Goal: Transaction & Acquisition: Purchase product/service

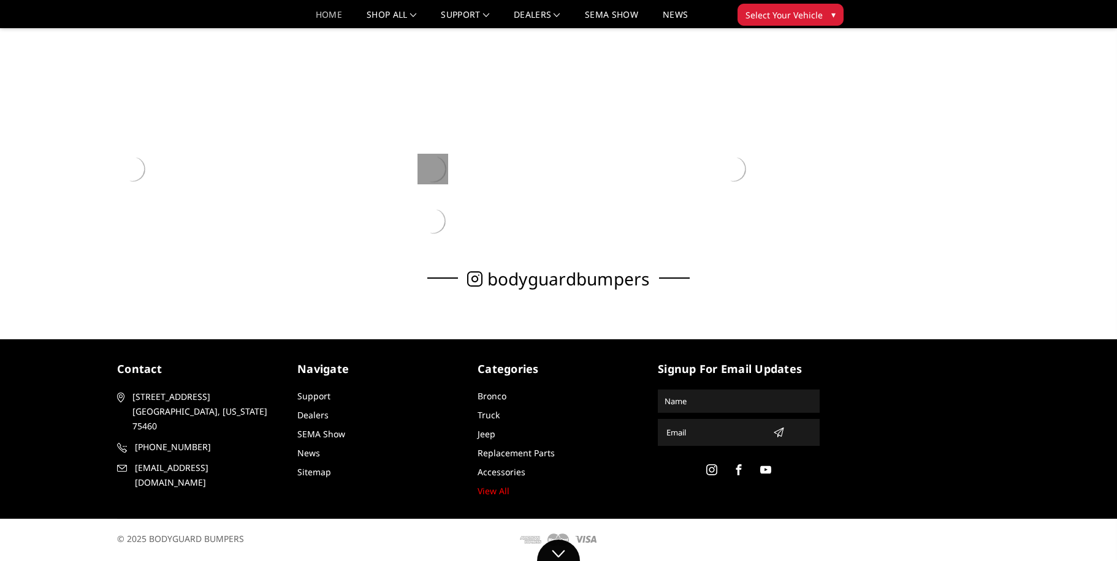
scroll to position [490, 0]
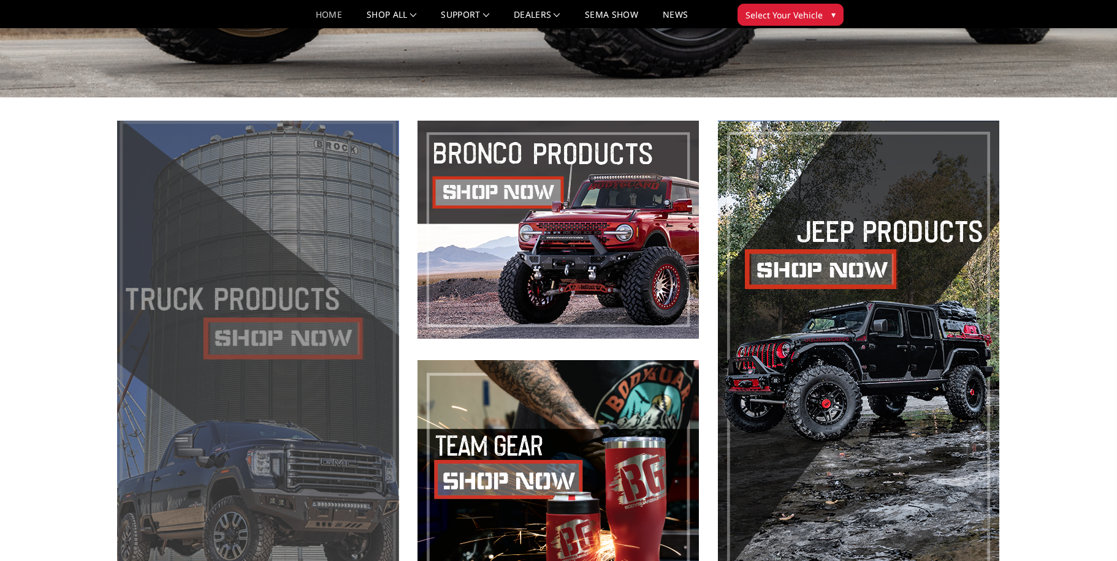
click at [316, 363] on span at bounding box center [257, 350] width 281 height 458
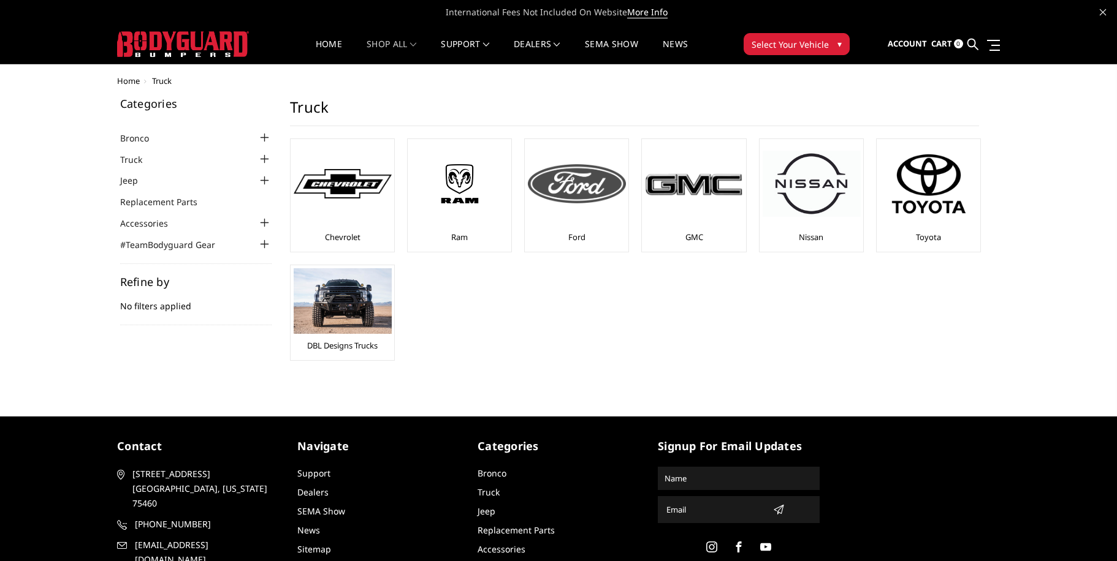
click at [600, 185] on img at bounding box center [577, 183] width 98 height 39
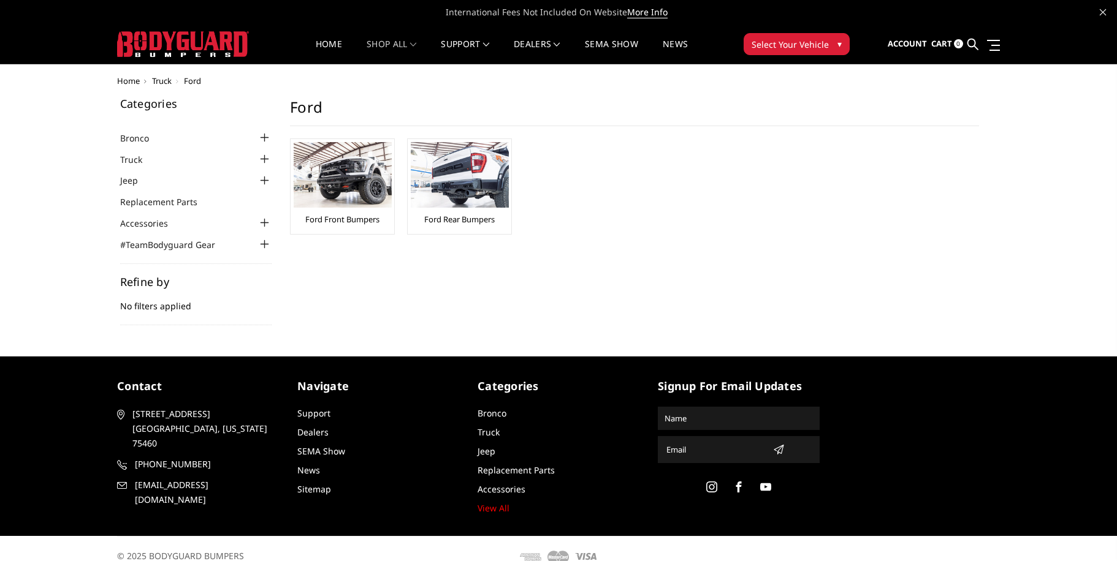
click at [261, 216] on div at bounding box center [264, 223] width 15 height 15
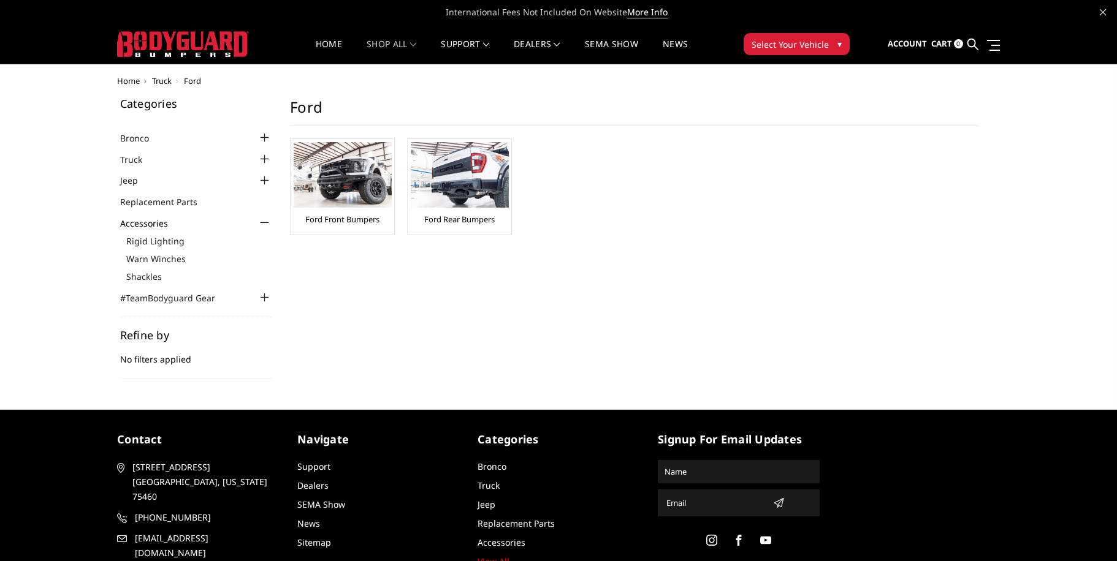
click at [261, 216] on div at bounding box center [264, 223] width 15 height 15
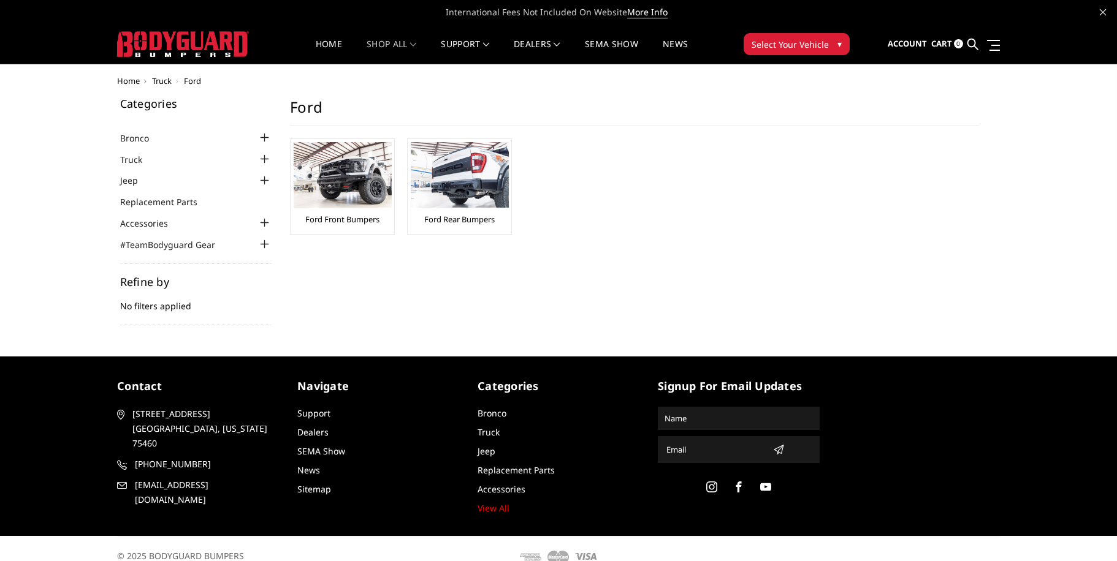
click at [265, 196] on li "Replacement Parts" at bounding box center [196, 201] width 152 height 14
click at [271, 178] on div at bounding box center [264, 180] width 15 height 15
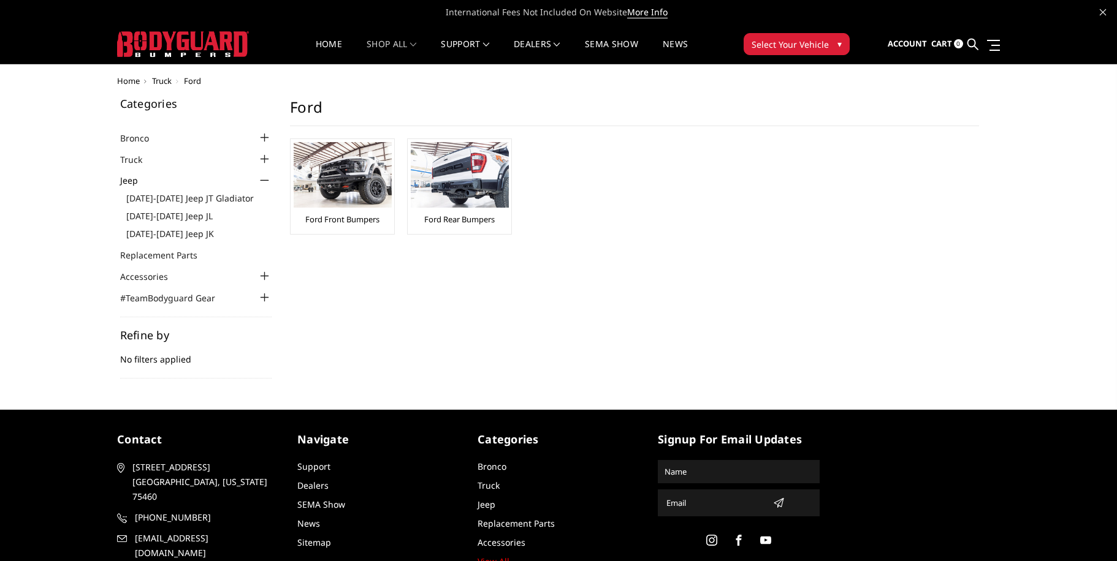
click at [271, 178] on div at bounding box center [264, 180] width 15 height 15
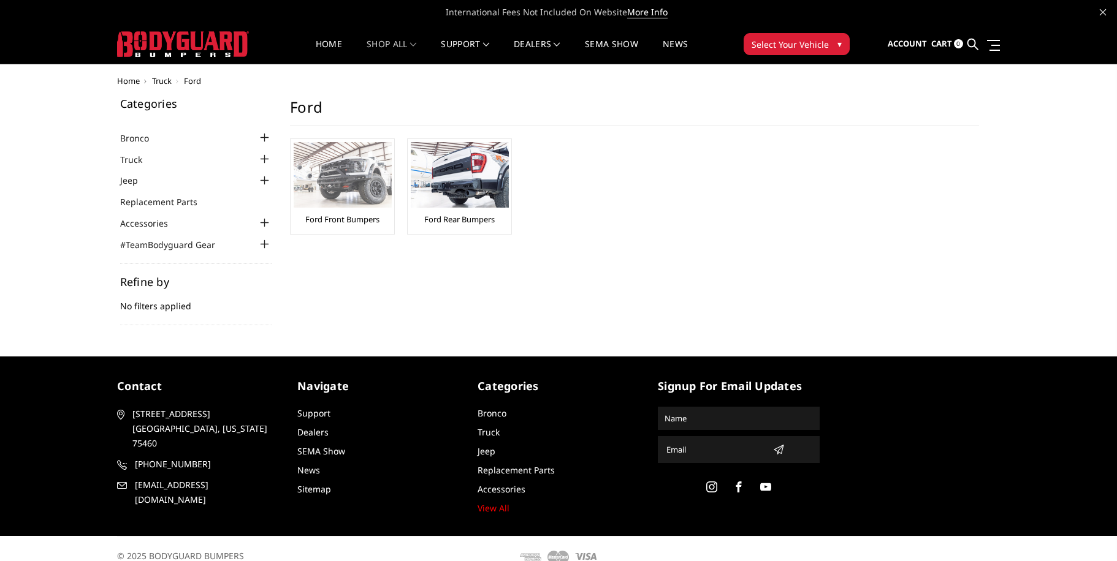
click at [344, 216] on link "Ford Front Bumpers" at bounding box center [342, 219] width 74 height 11
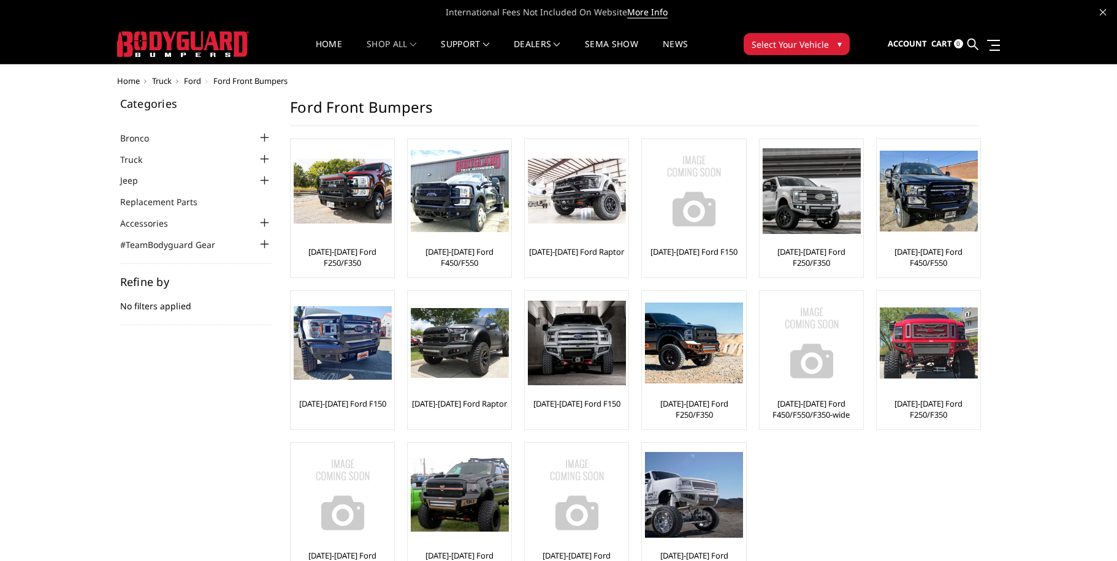
click at [771, 52] on button "Select Your Vehicle ▾" at bounding box center [797, 44] width 106 height 22
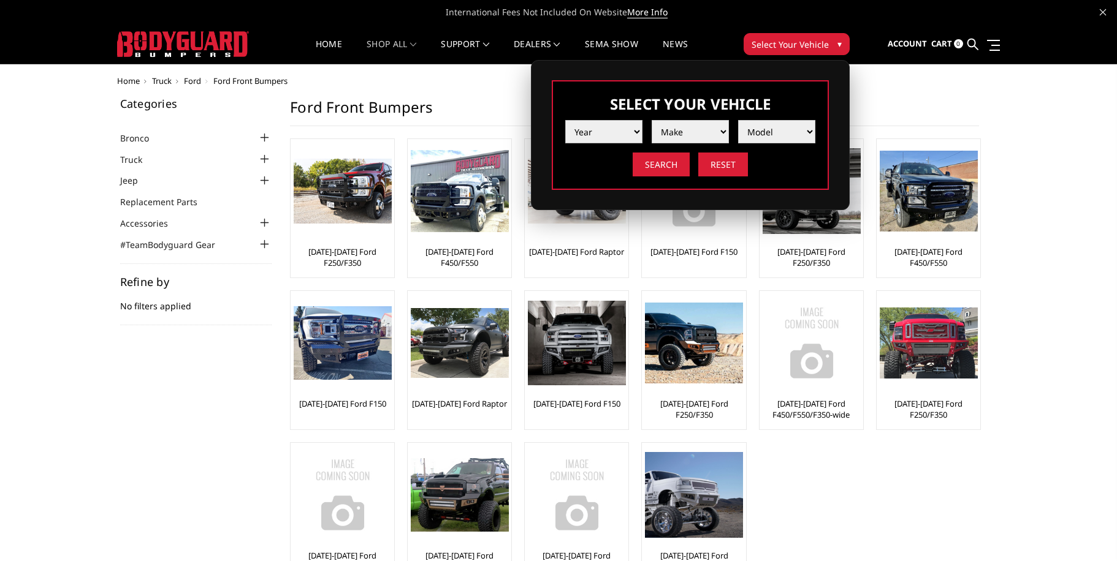
click at [640, 127] on select "Year 2025 2024 2023 2022 2021 2020 2019 2018 2017 2016 2015 2014 2013 2012 2011…" at bounding box center [603, 131] width 77 height 23
select select "yr_2025"
click at [565, 120] on select "Year 2025 2024 2023 2022 2021 2020 2019 2018 2017 2016 2015 2014 2013 2012 2011…" at bounding box center [603, 131] width 77 height 23
click at [705, 129] on select "Make Chevrolet Ford GMC Ram Toyota" at bounding box center [690, 131] width 77 height 23
select select "mk_ford"
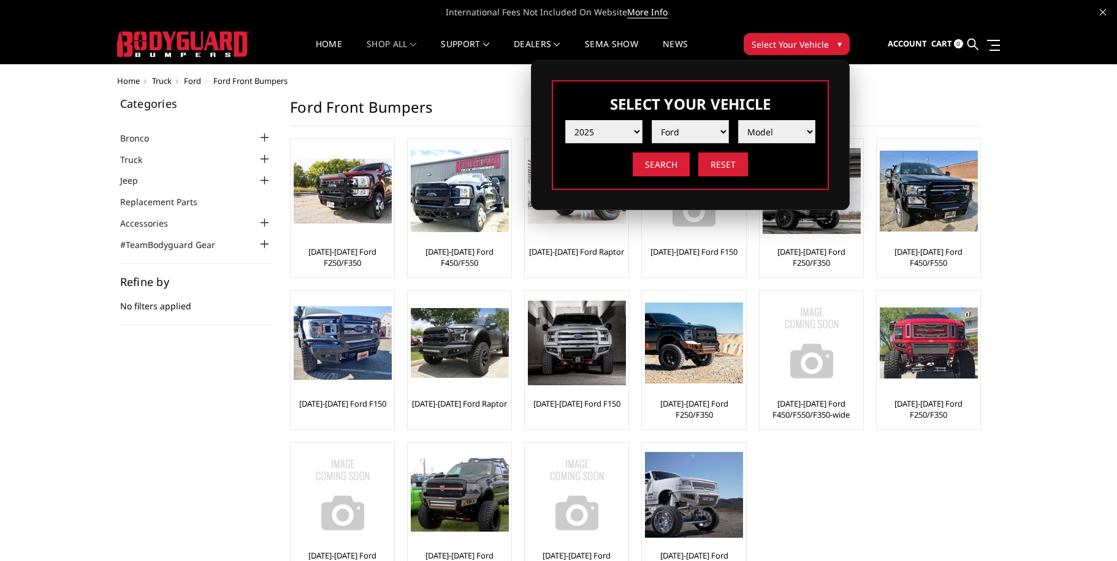
click at [652, 120] on select "Make Chevrolet Ford GMC Ram Toyota" at bounding box center [690, 131] width 77 height 23
click at [790, 132] on select "Model F150 F150 Raptor F250 / F350 F450 F550" at bounding box center [776, 131] width 77 height 23
select select "md_f250-f350"
click at [738, 120] on select "Model F150 F150 Raptor F250 / F350 F450 F550" at bounding box center [776, 131] width 77 height 23
click at [646, 164] on input "Search" at bounding box center [661, 165] width 57 height 24
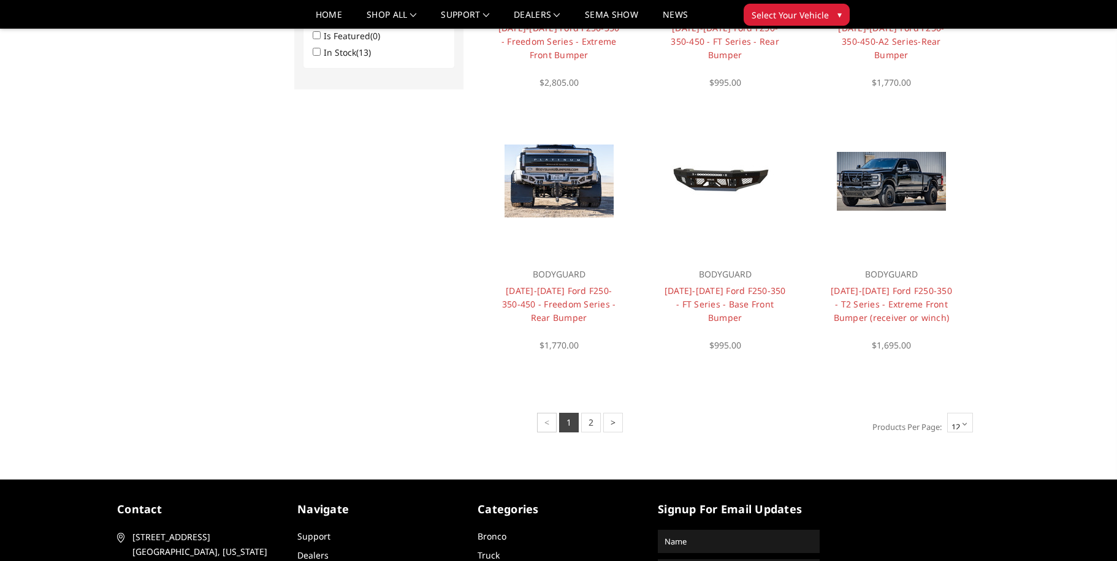
scroll to position [834, 0]
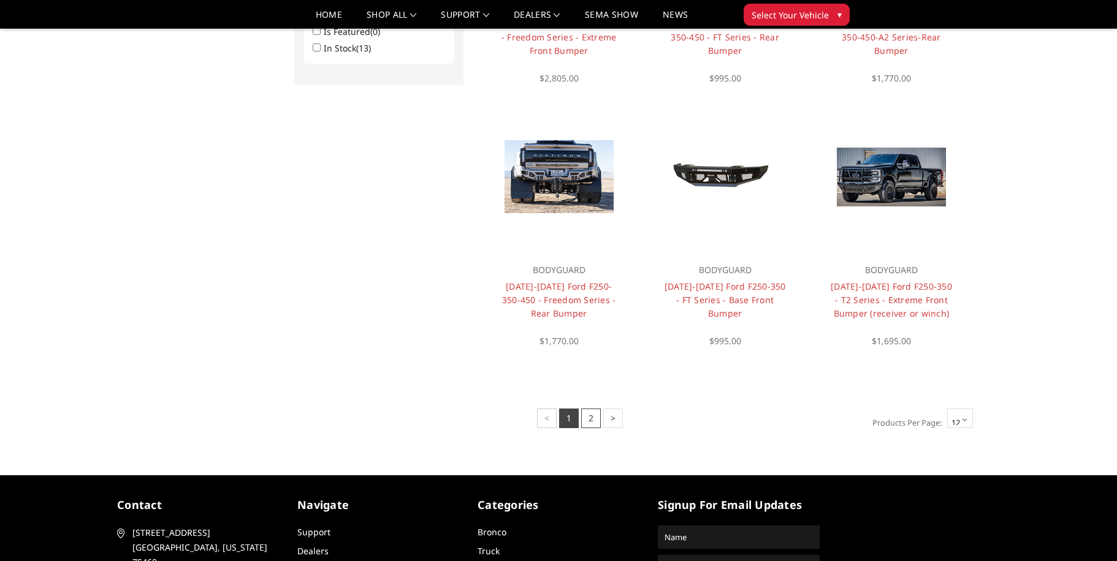
click at [589, 421] on link "2" at bounding box center [591, 419] width 20 height 20
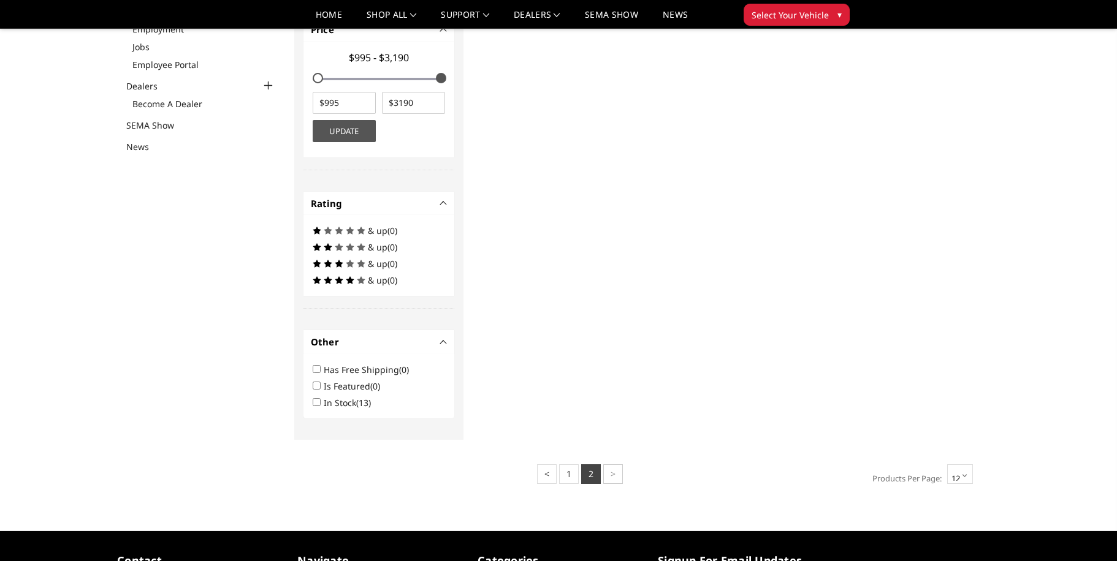
scroll to position [562, 0]
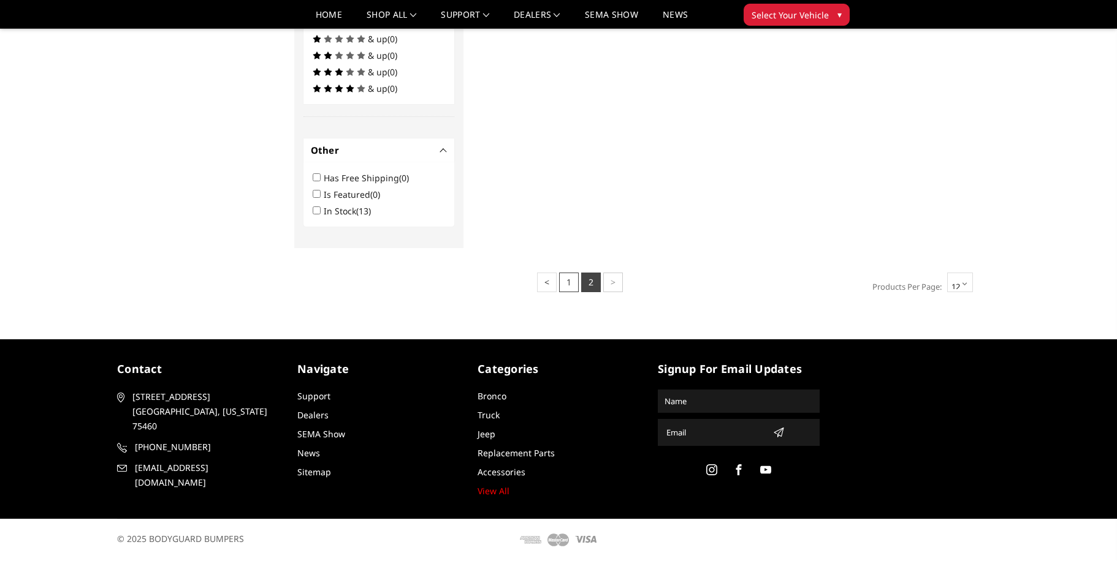
click at [565, 283] on link "1" at bounding box center [569, 283] width 20 height 20
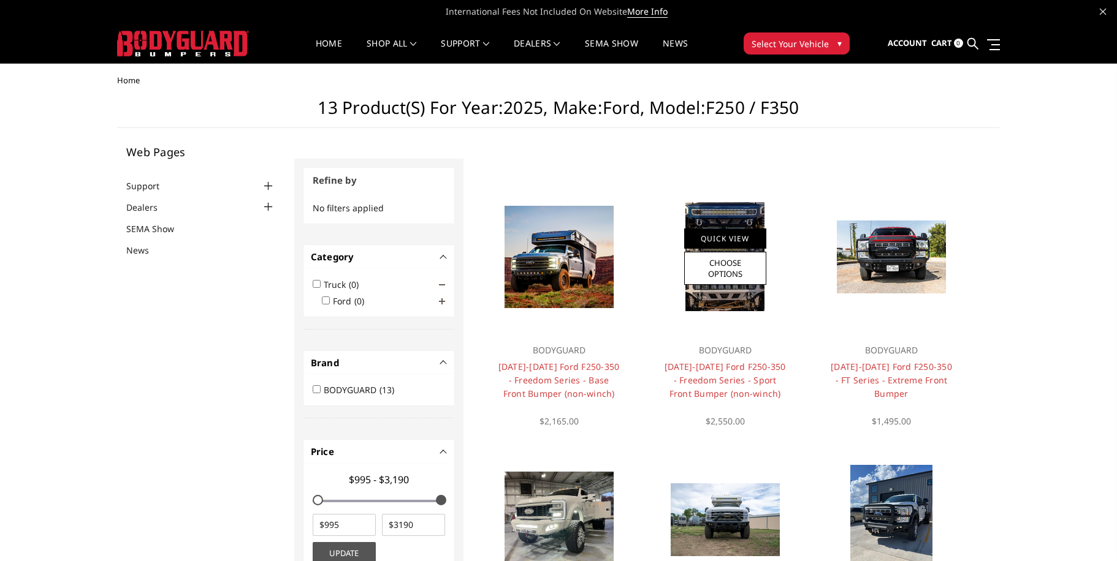
scroll to position [0, 0]
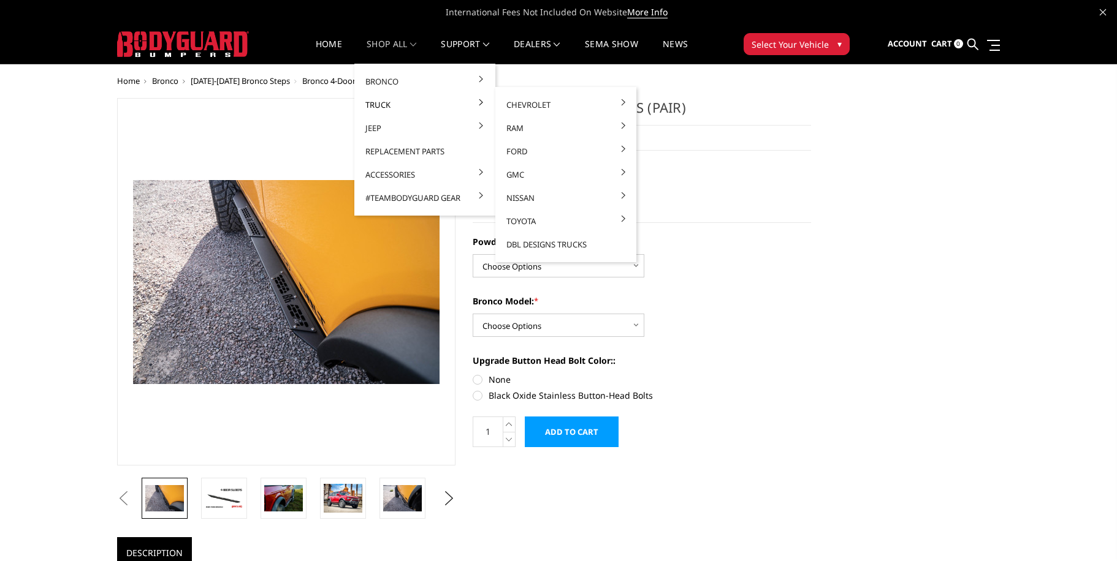
click at [379, 102] on link "Truck" at bounding box center [424, 104] width 131 height 23
